Goal: Information Seeking & Learning: Learn about a topic

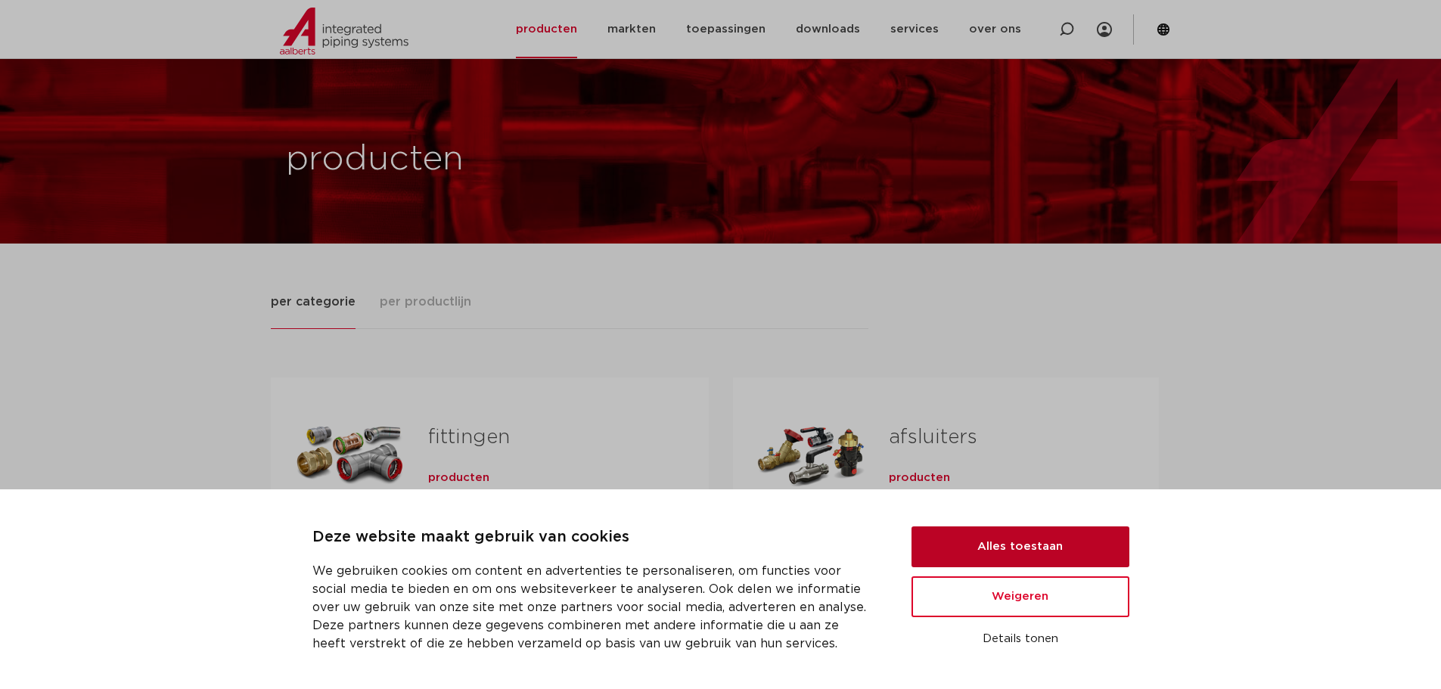
scroll to position [303, 0]
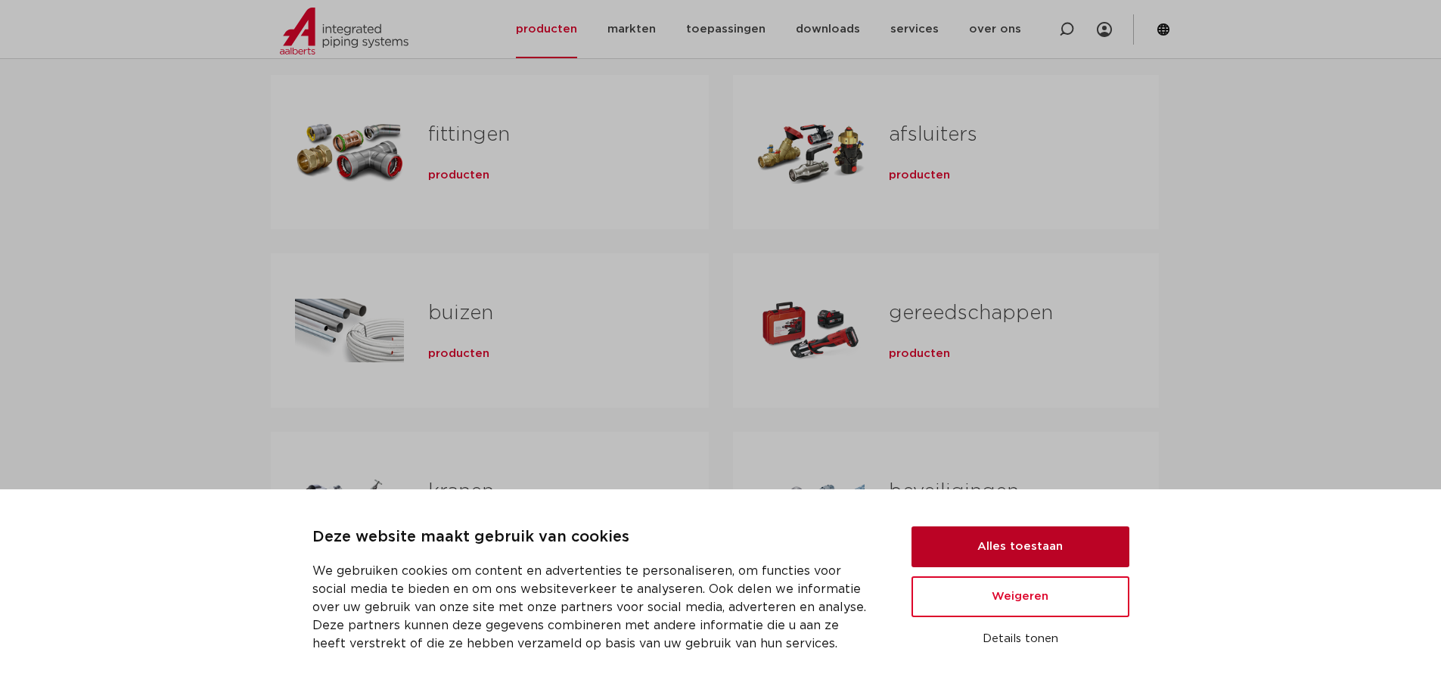
click at [991, 540] on button "Alles toestaan" at bounding box center [1020, 546] width 218 height 41
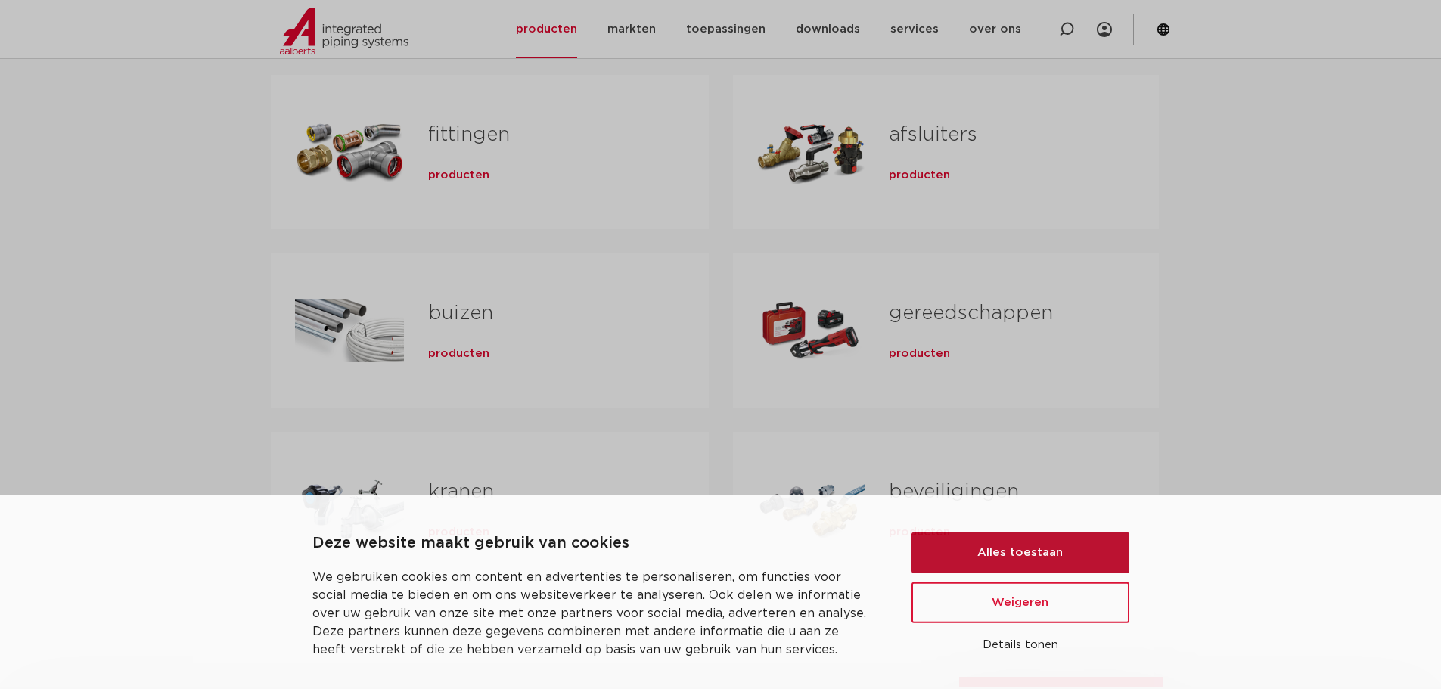
scroll to position [0, 0]
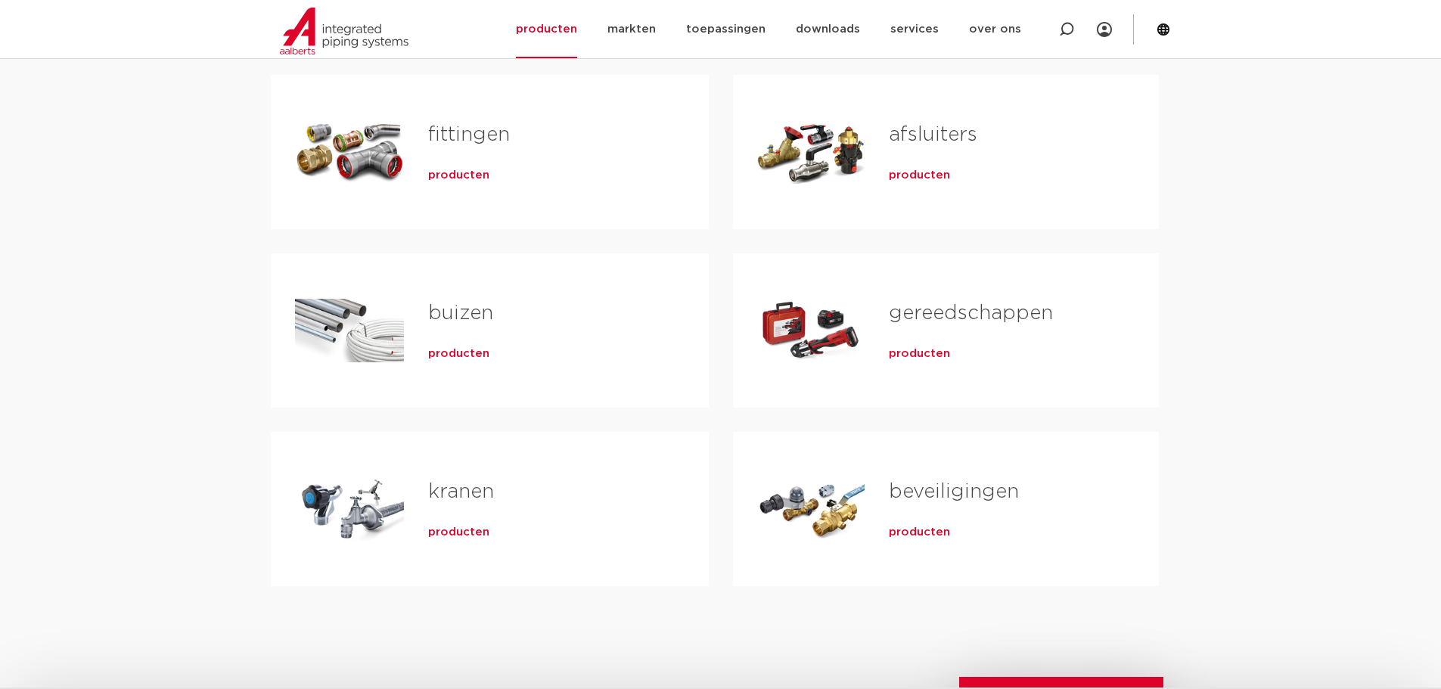
click at [459, 134] on link "fittingen" at bounding box center [469, 135] width 82 height 20
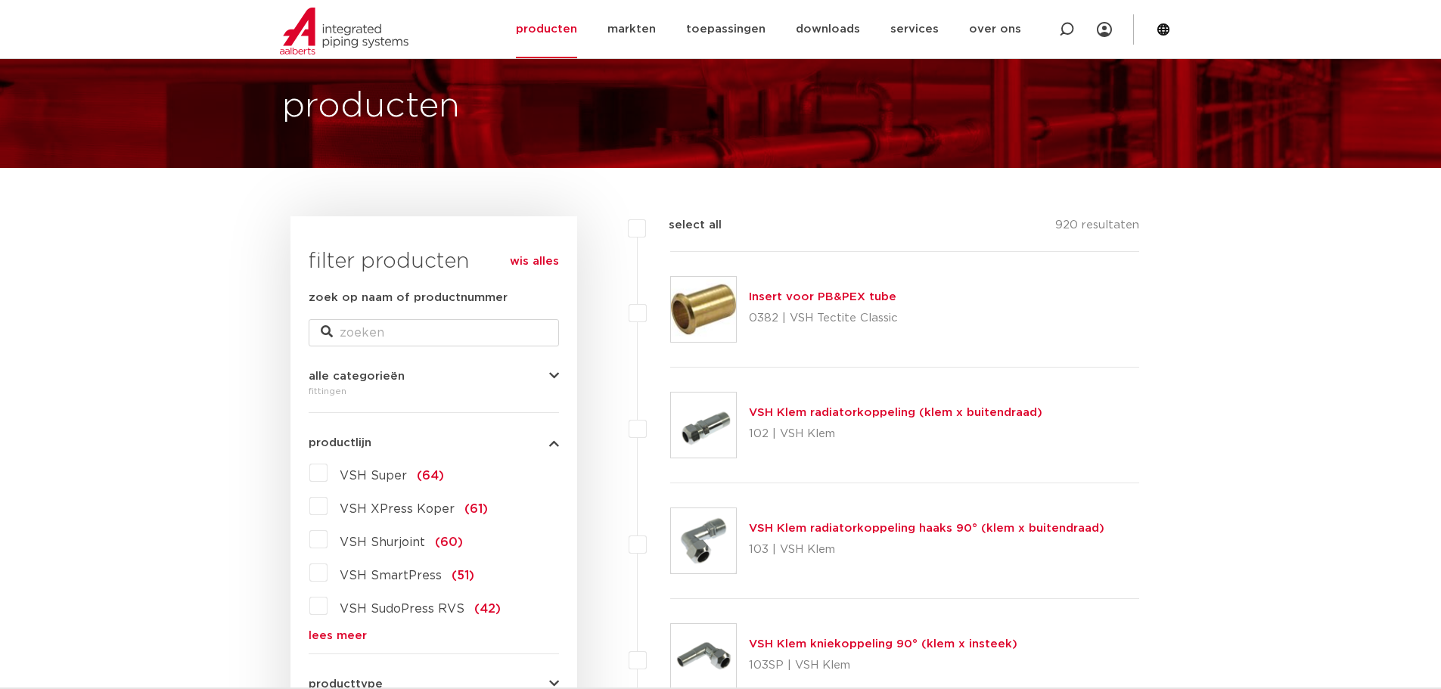
click at [344, 642] on form "zoek op naam of productnummer alle categorieën fittingen fittingen afsluiters b…" at bounding box center [434, 641] width 250 height 705
click at [344, 638] on link "lees meer" at bounding box center [434, 635] width 250 height 11
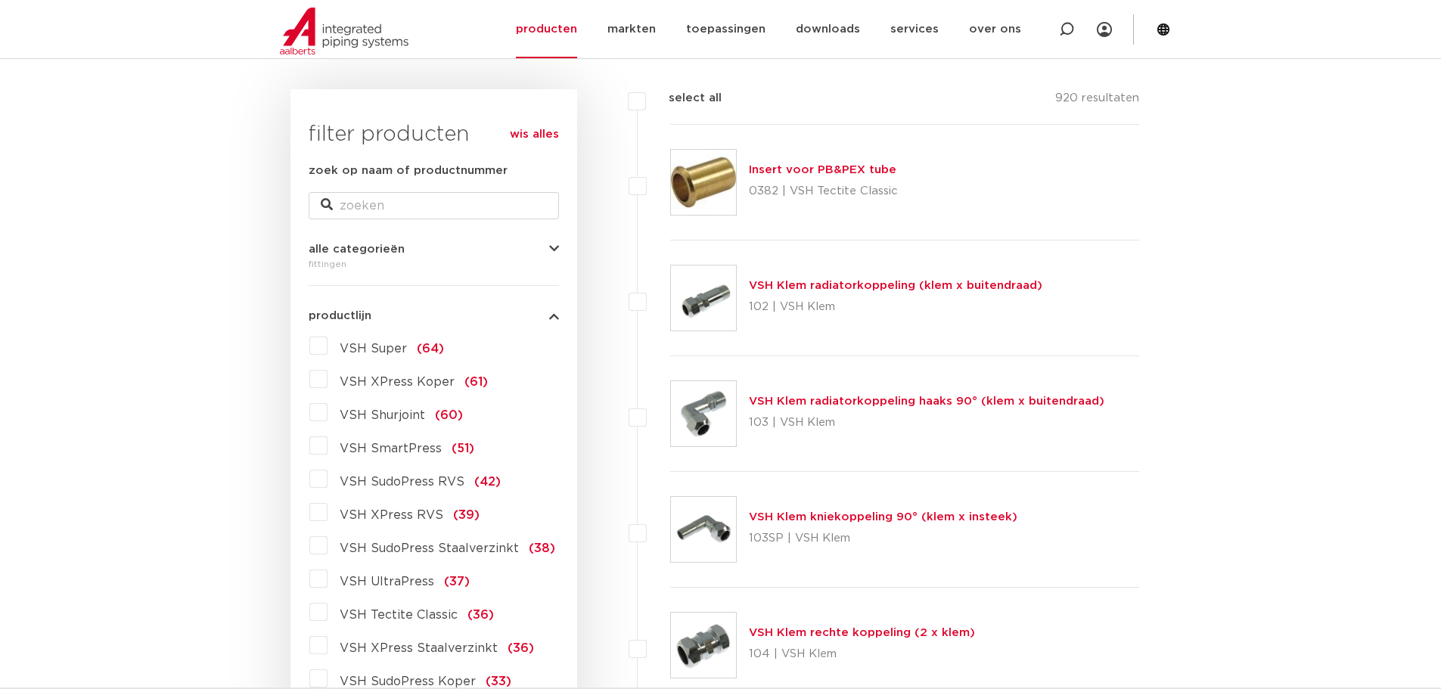
scroll to position [227, 0]
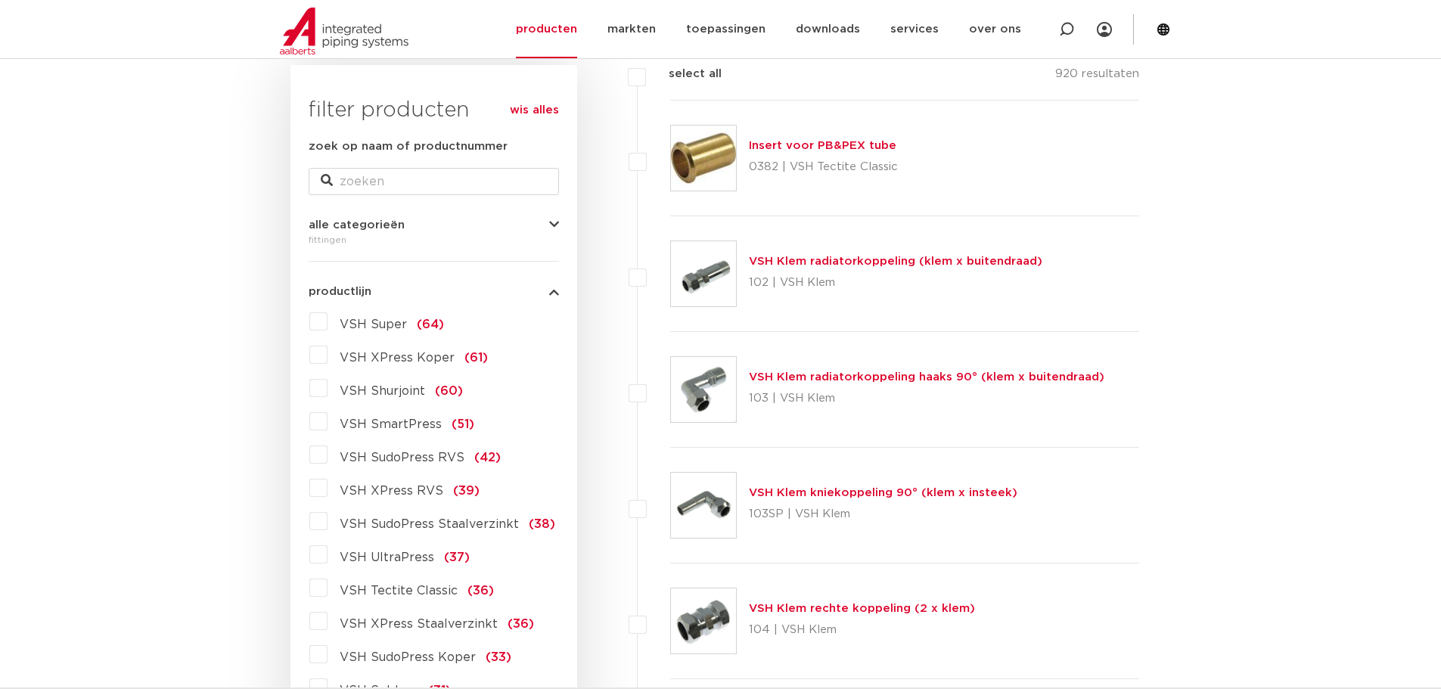
click at [327, 523] on label "VSH SudoPress Staalverzinkt (38)" at bounding box center [441, 521] width 228 height 24
click at [0, 0] on input "VSH SudoPress Staalverzinkt (38)" at bounding box center [0, 0] width 0 height 0
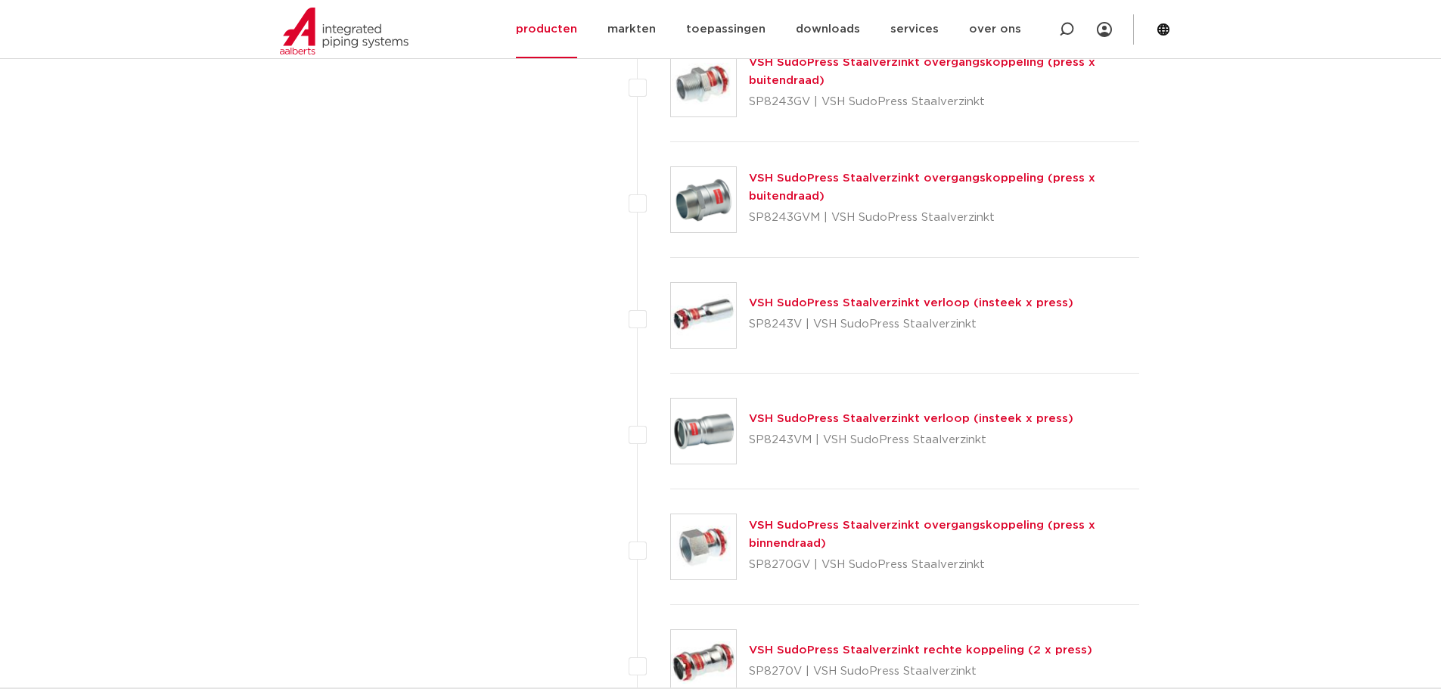
scroll to position [2874, 0]
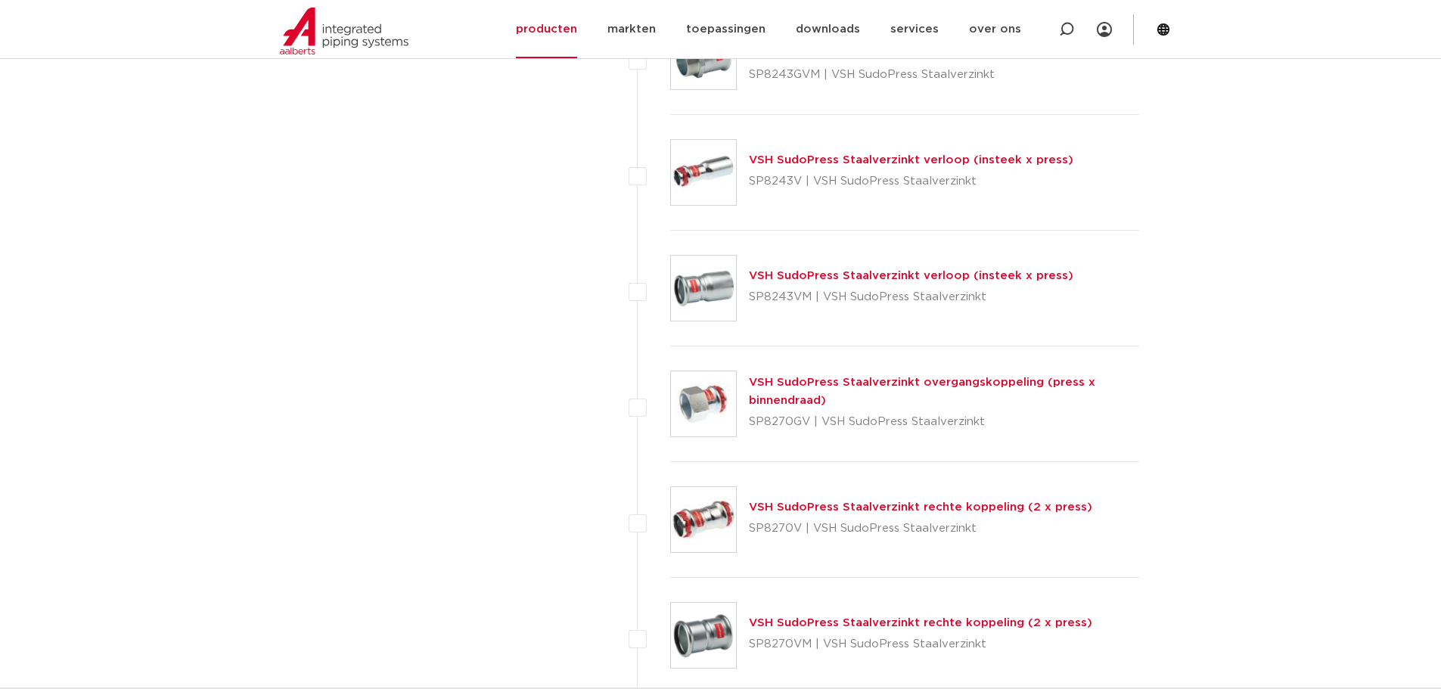
click at [1007, 511] on link "VSH SudoPress Staalverzinkt rechte koppeling (2 x press)" at bounding box center [920, 506] width 343 height 11
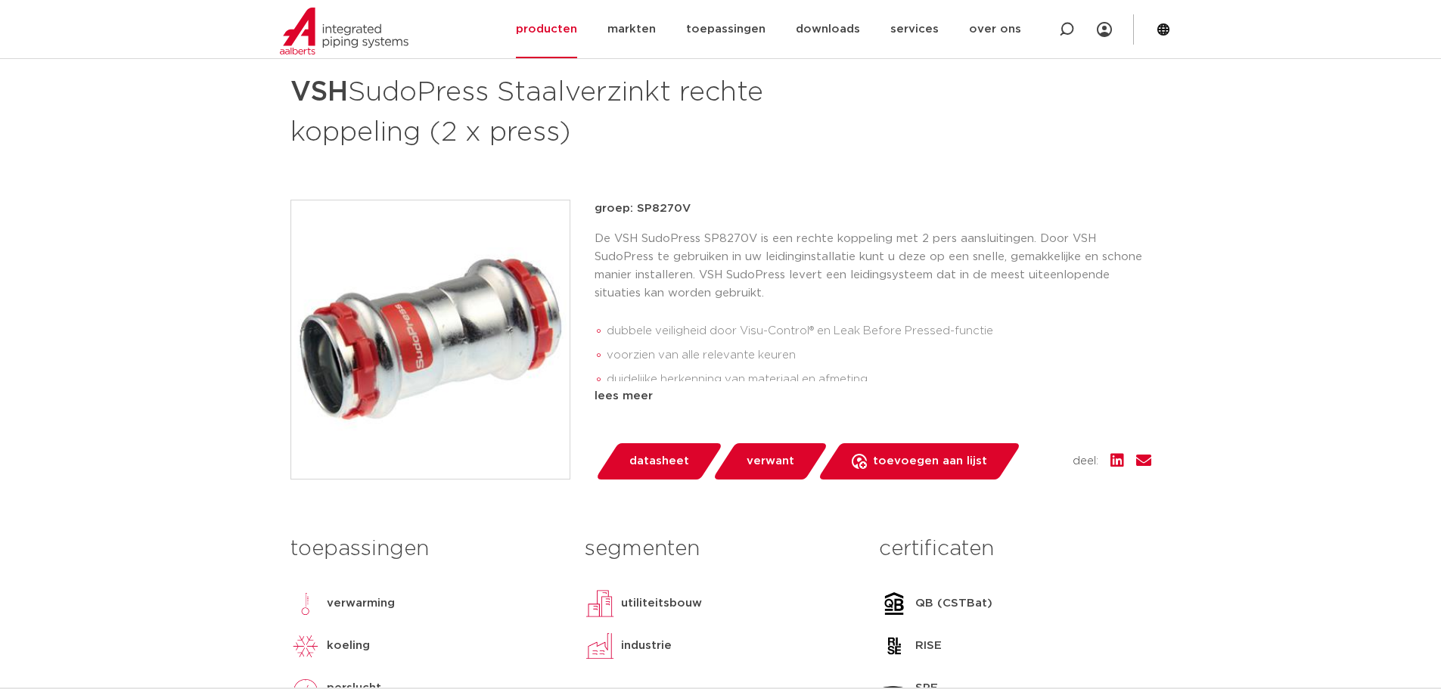
scroll to position [227, 0]
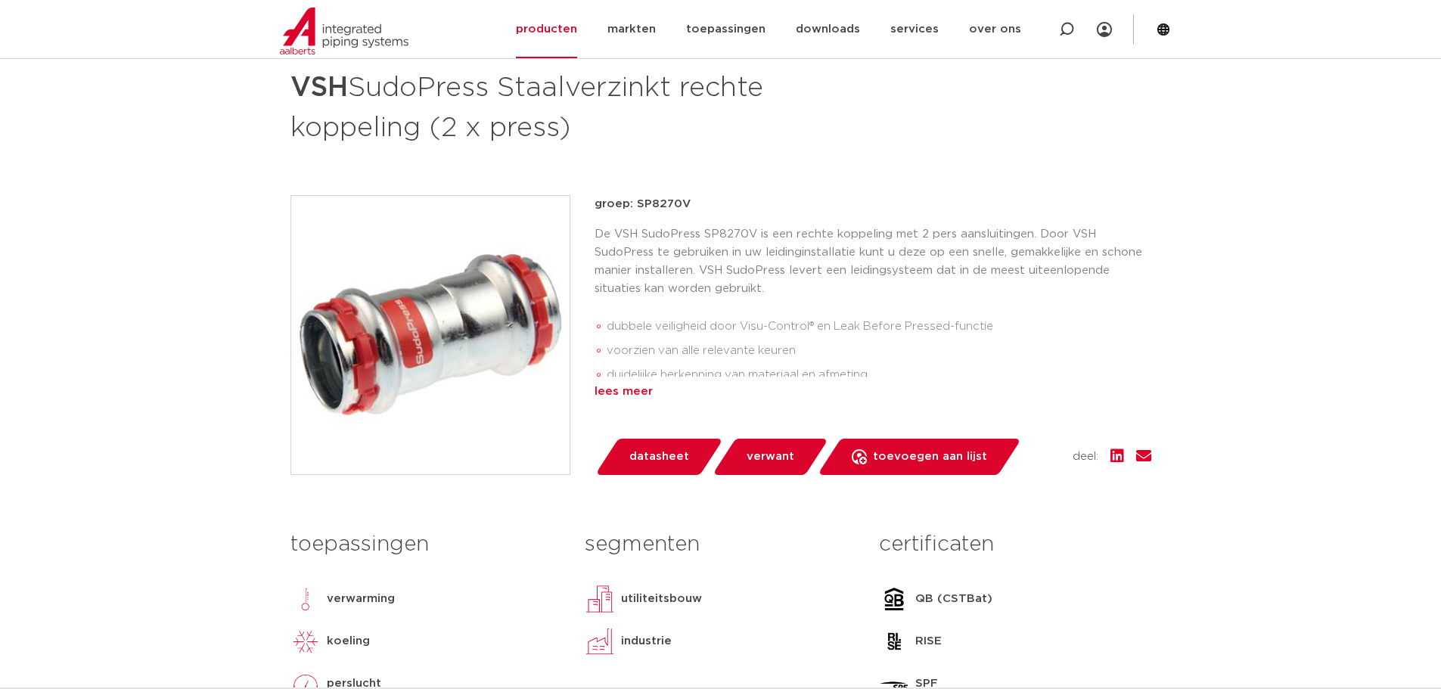
click at [616, 394] on div "lees meer" at bounding box center [872, 392] width 557 height 18
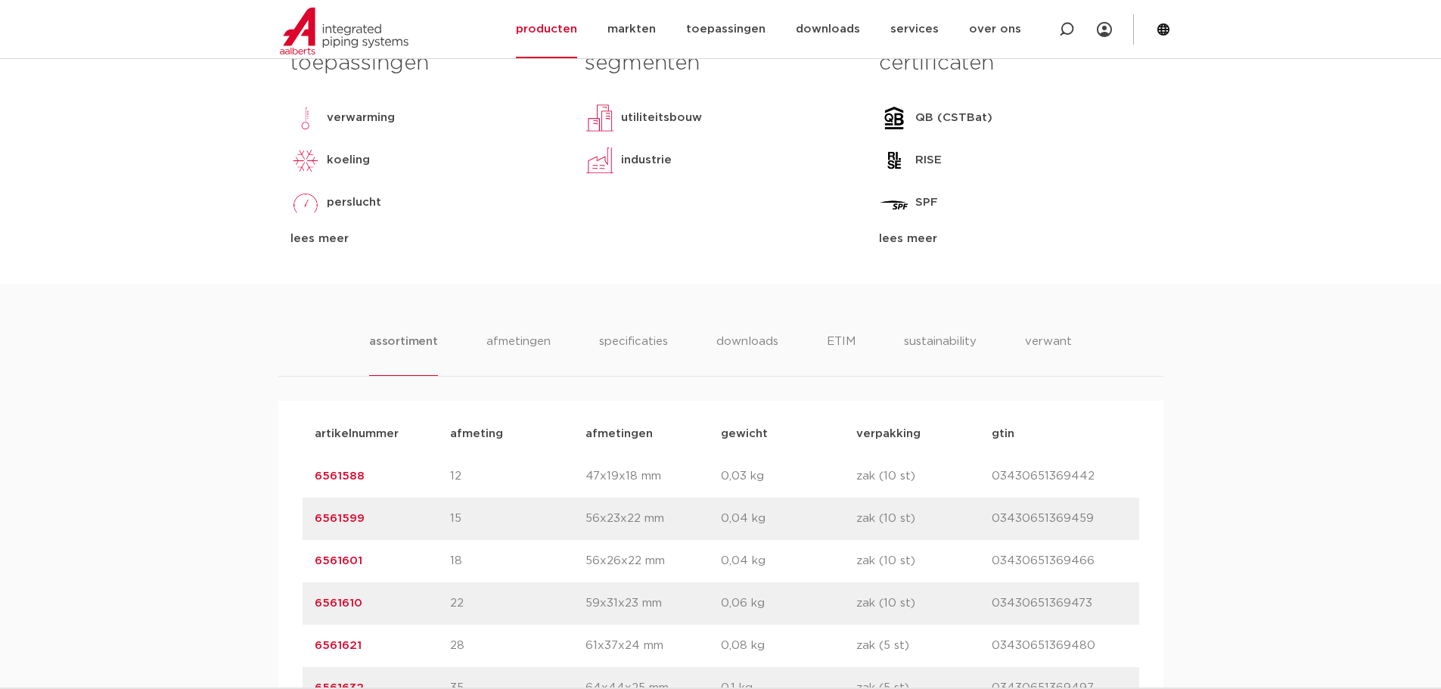
scroll to position [756, 0]
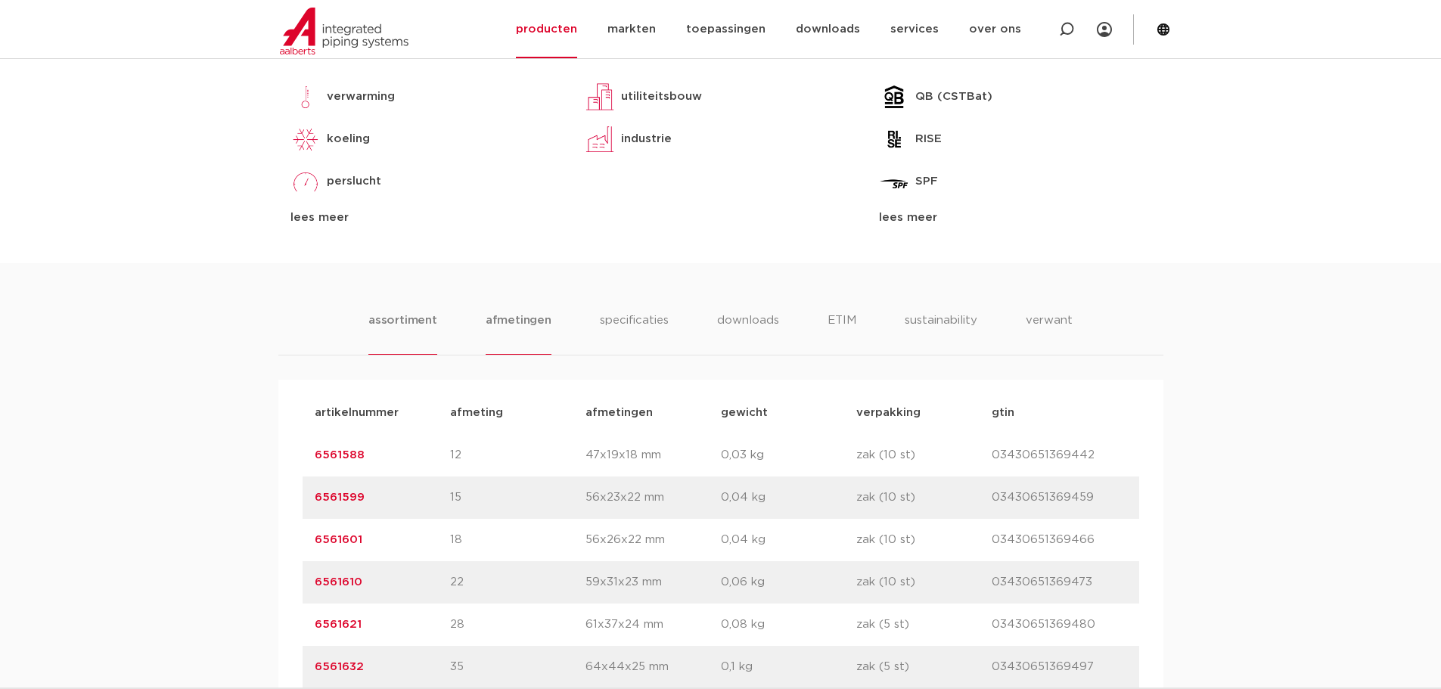
click at [515, 323] on li "afmetingen" at bounding box center [519, 333] width 66 height 43
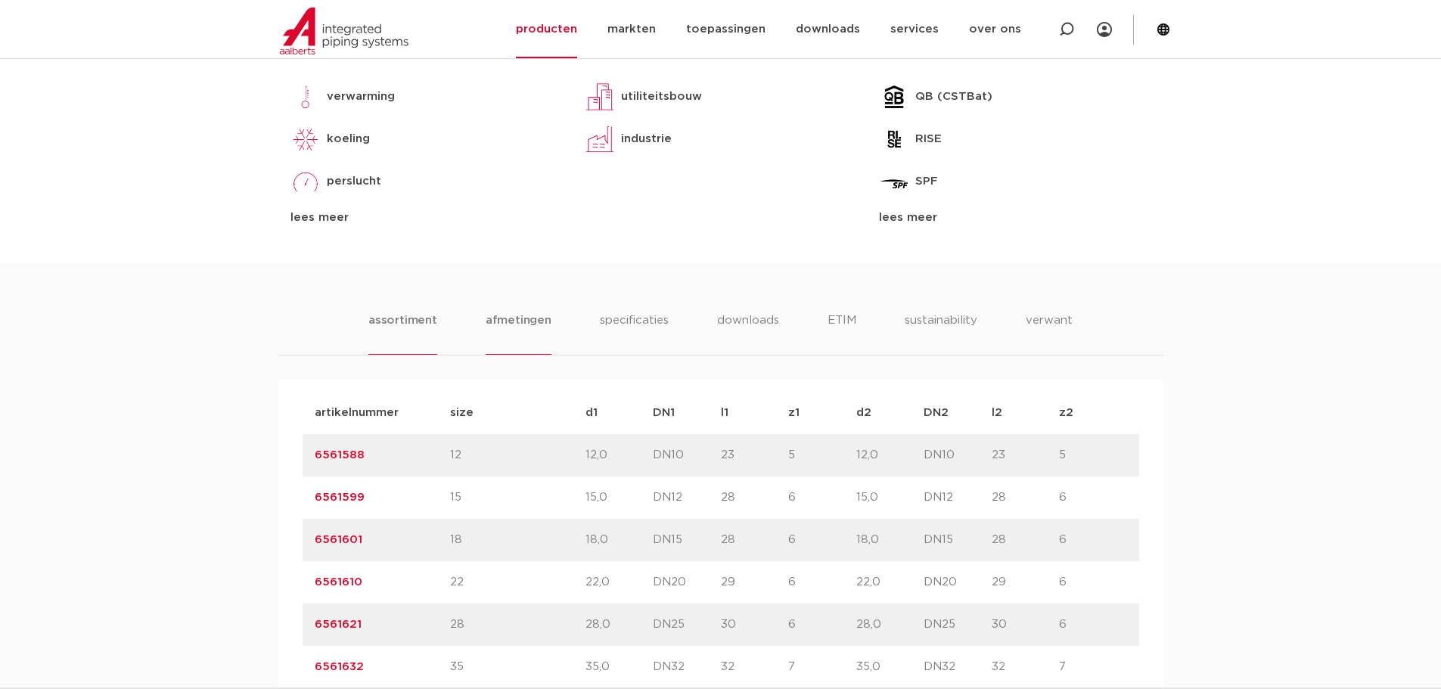
click at [393, 319] on li "assortiment" at bounding box center [402, 333] width 69 height 43
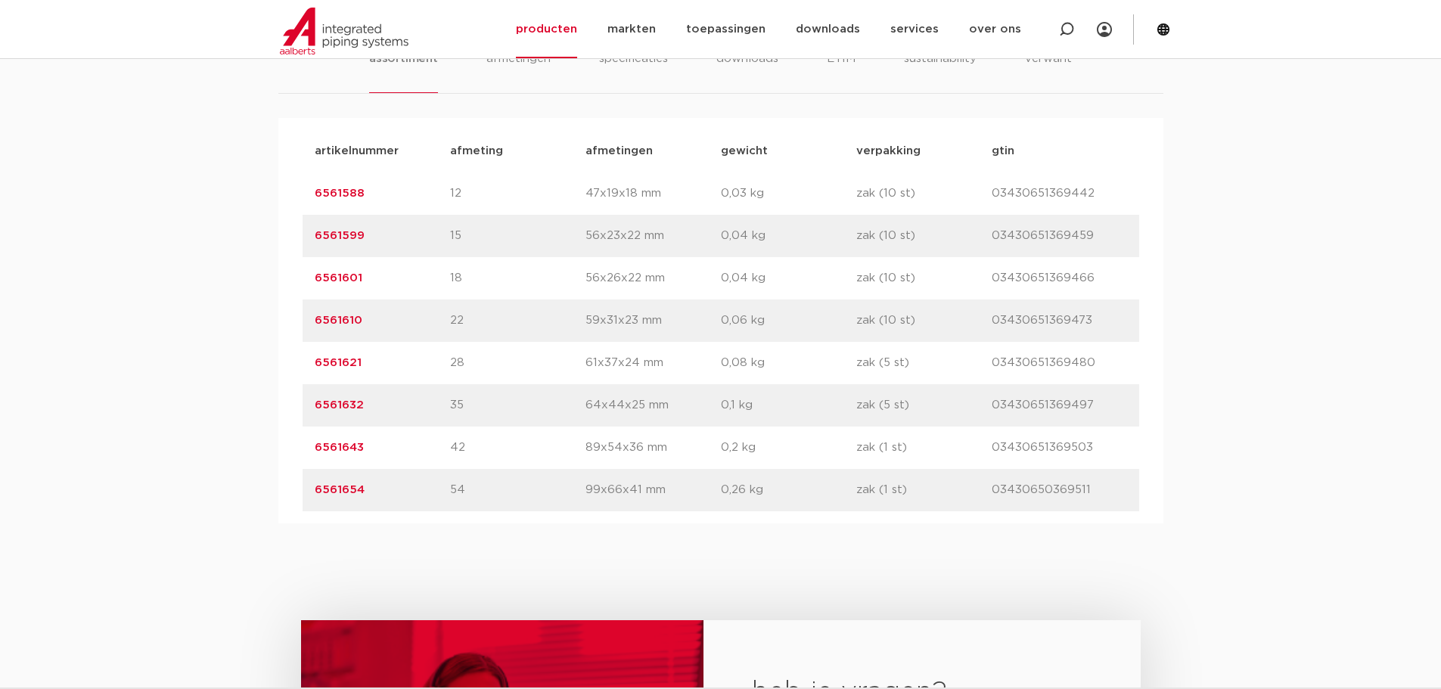
scroll to position [932, 0]
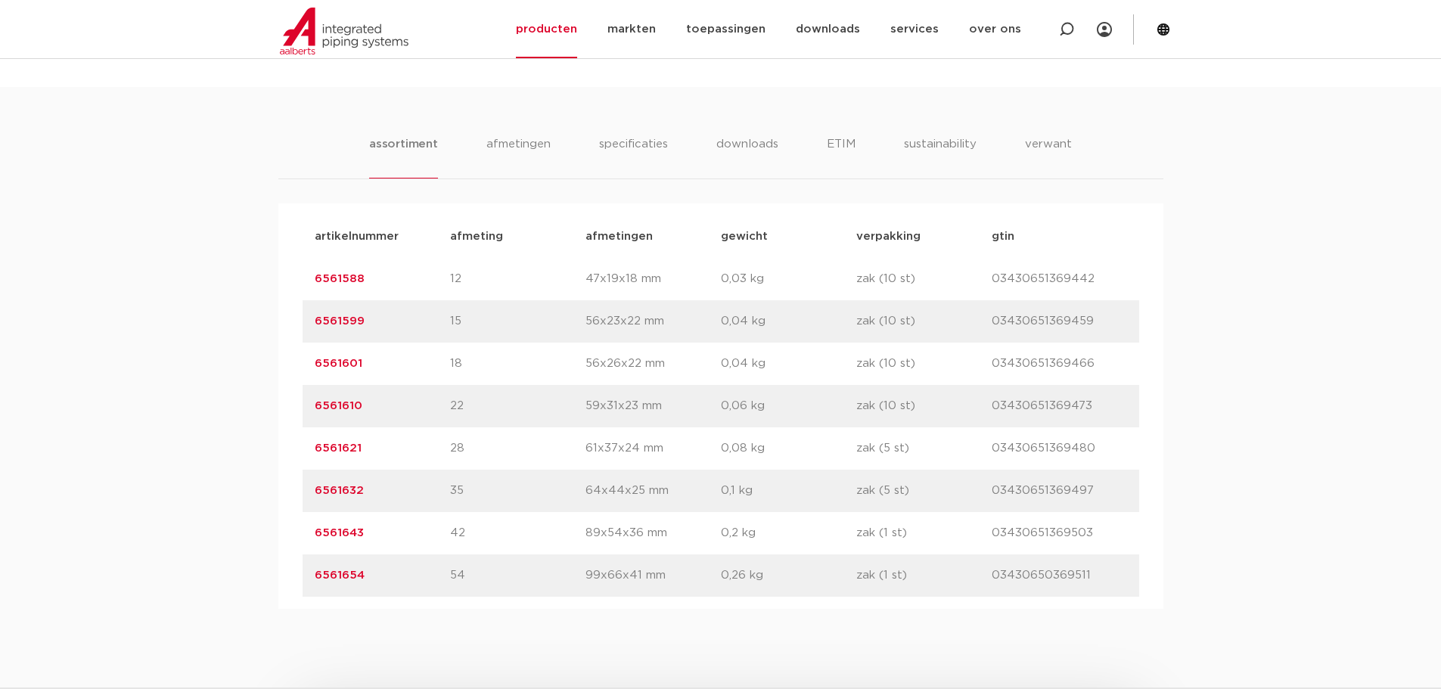
drag, startPoint x: 288, startPoint y: 367, endPoint x: 1089, endPoint y: 363, distance: 800.9
click at [1089, 363] on div "artikelnummer afmeting afmetingen gewicht verpakking gtin artikelnummer 6561588…" at bounding box center [720, 405] width 885 height 405
